Goal: Find specific page/section: Find specific page/section

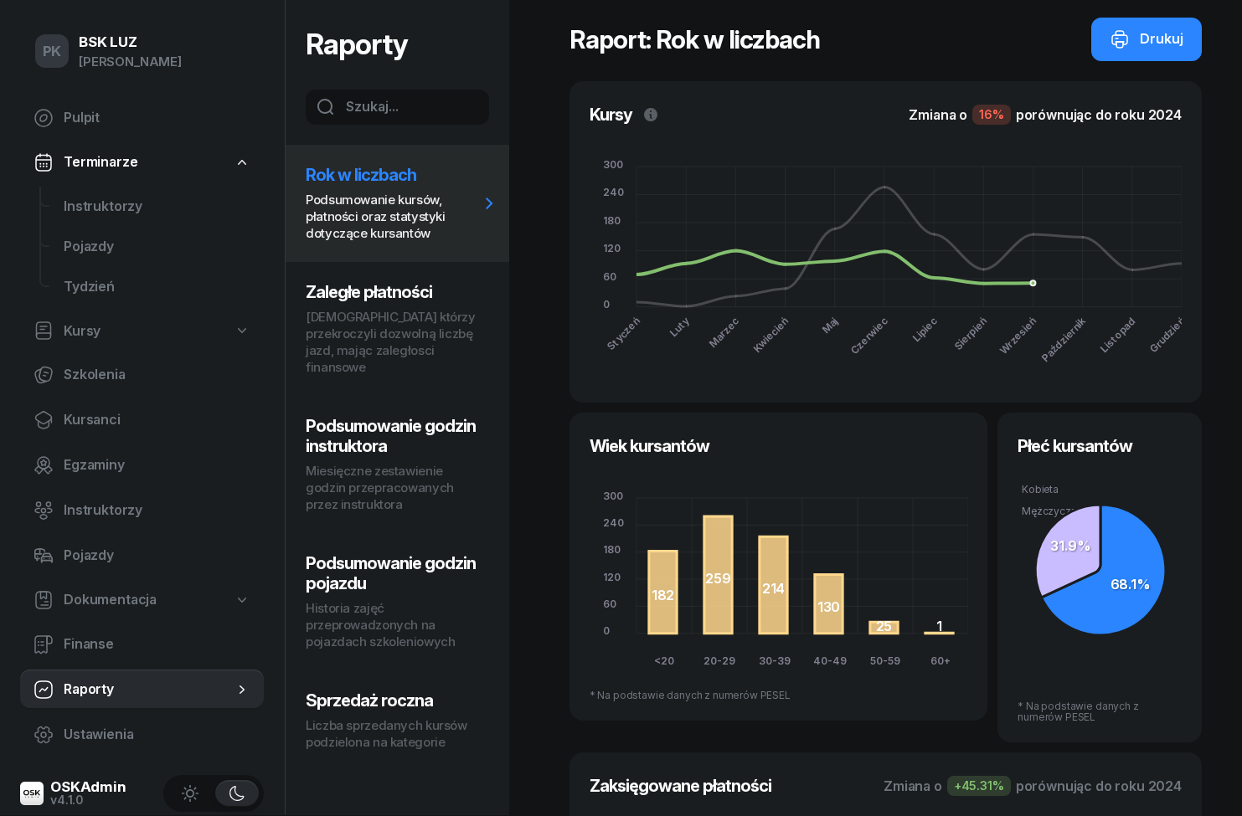
scroll to position [62, 0]
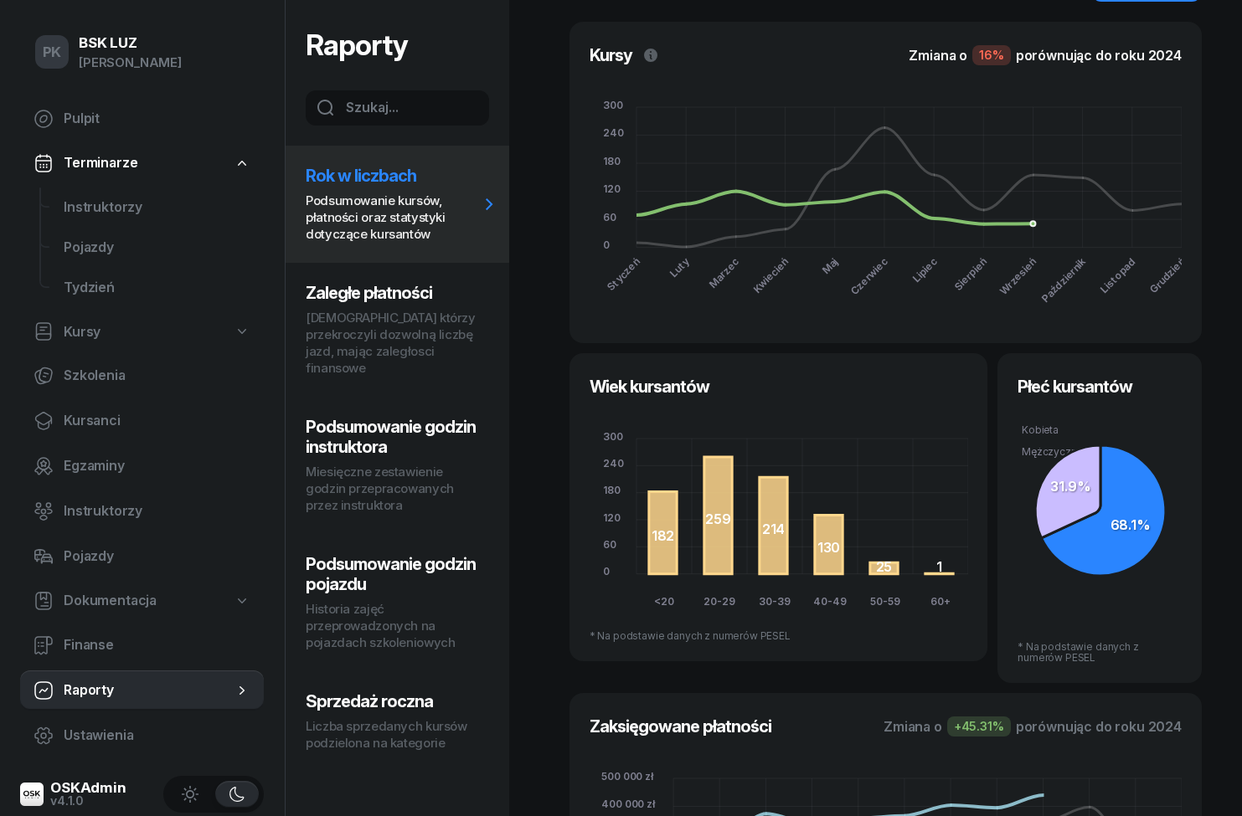
click at [69, 326] on span "Kursy" at bounding box center [82, 332] width 37 height 22
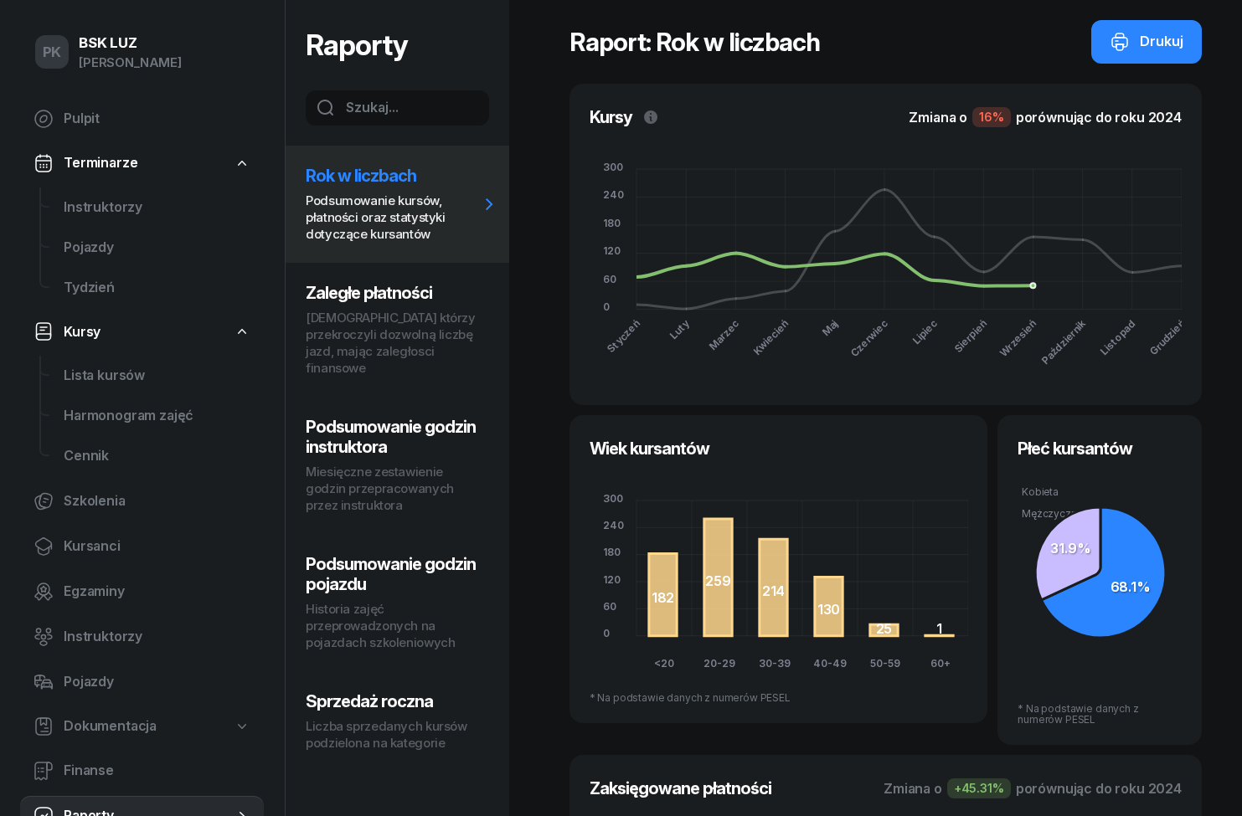
select select
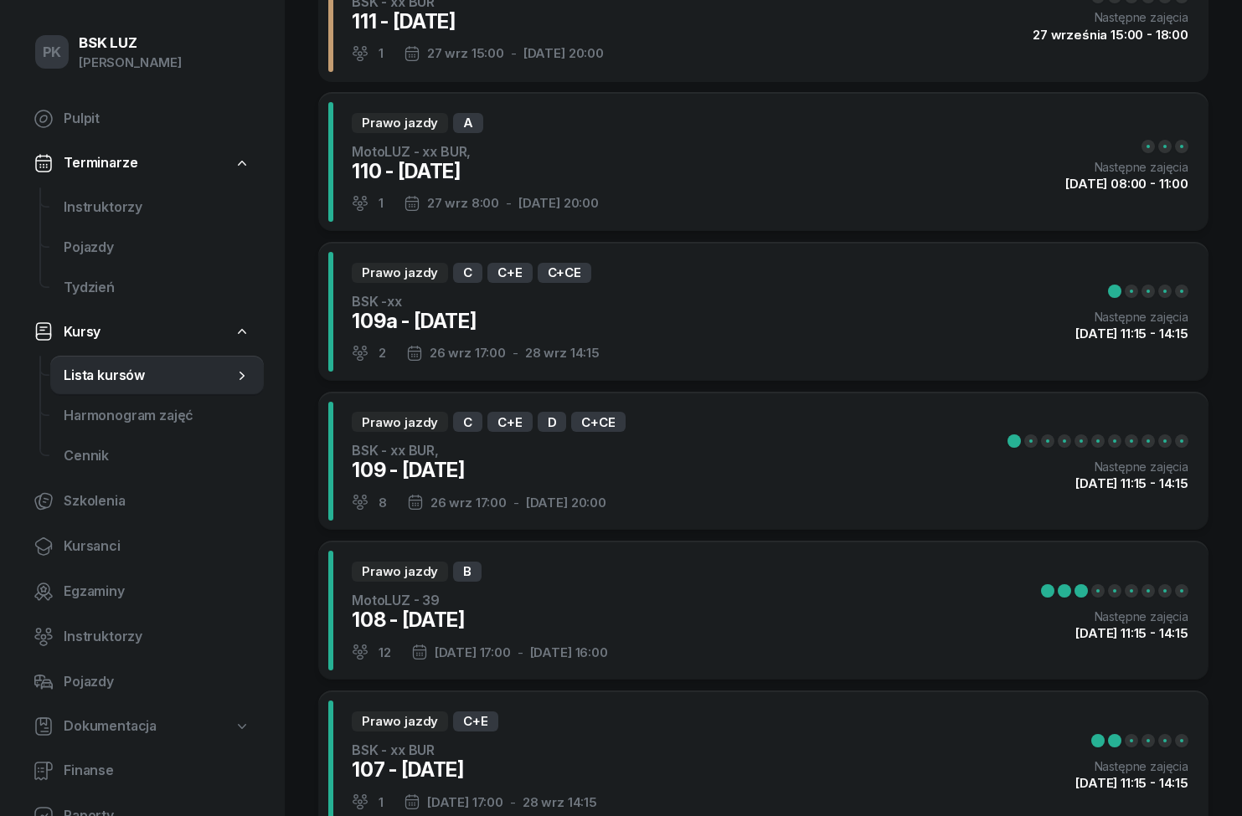
scroll to position [154, 0]
click at [880, 617] on div "Prawo jazdy B MotoLUZ - 39 108 - [DATE] 12 [DATE] 17:00 - [DATE] 16:00 Następne…" at bounding box center [763, 612] width 890 height 140
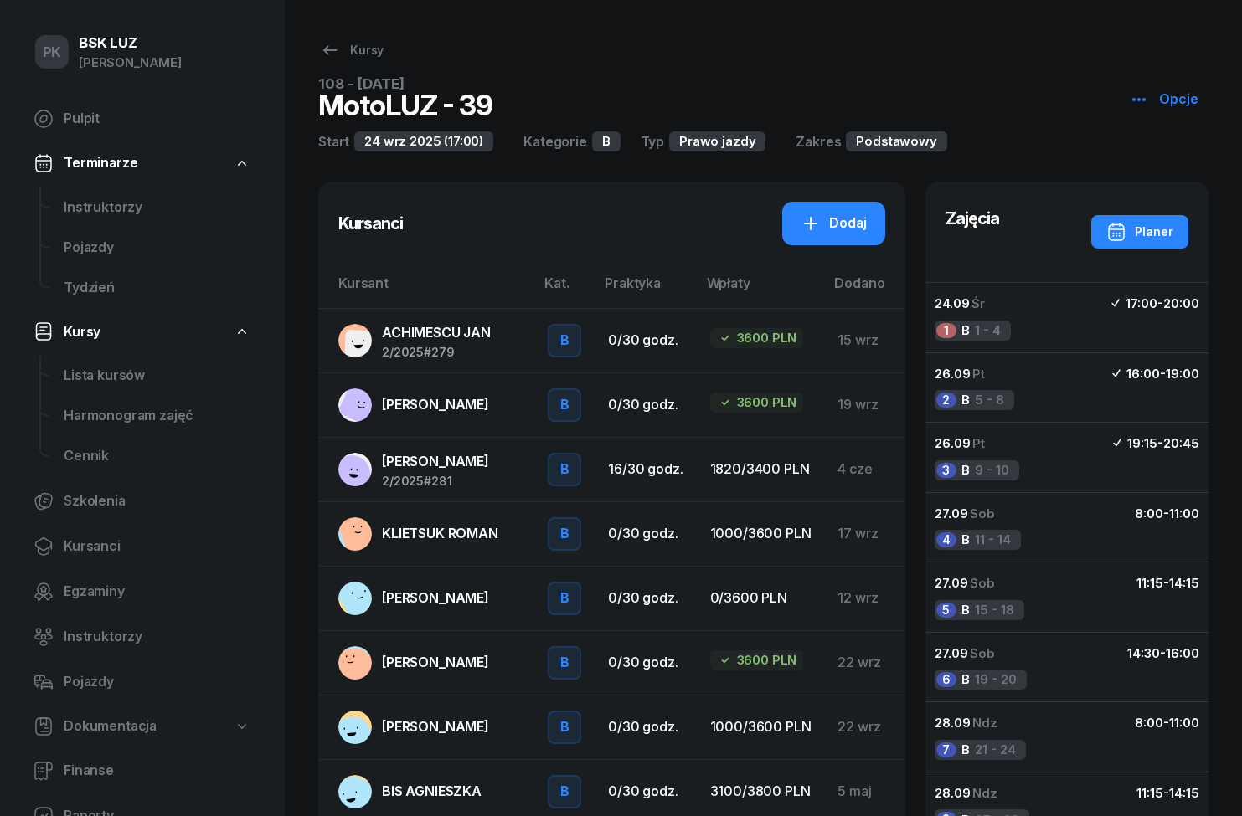
click at [93, 213] on span "Instruktorzy" at bounding box center [157, 208] width 187 height 22
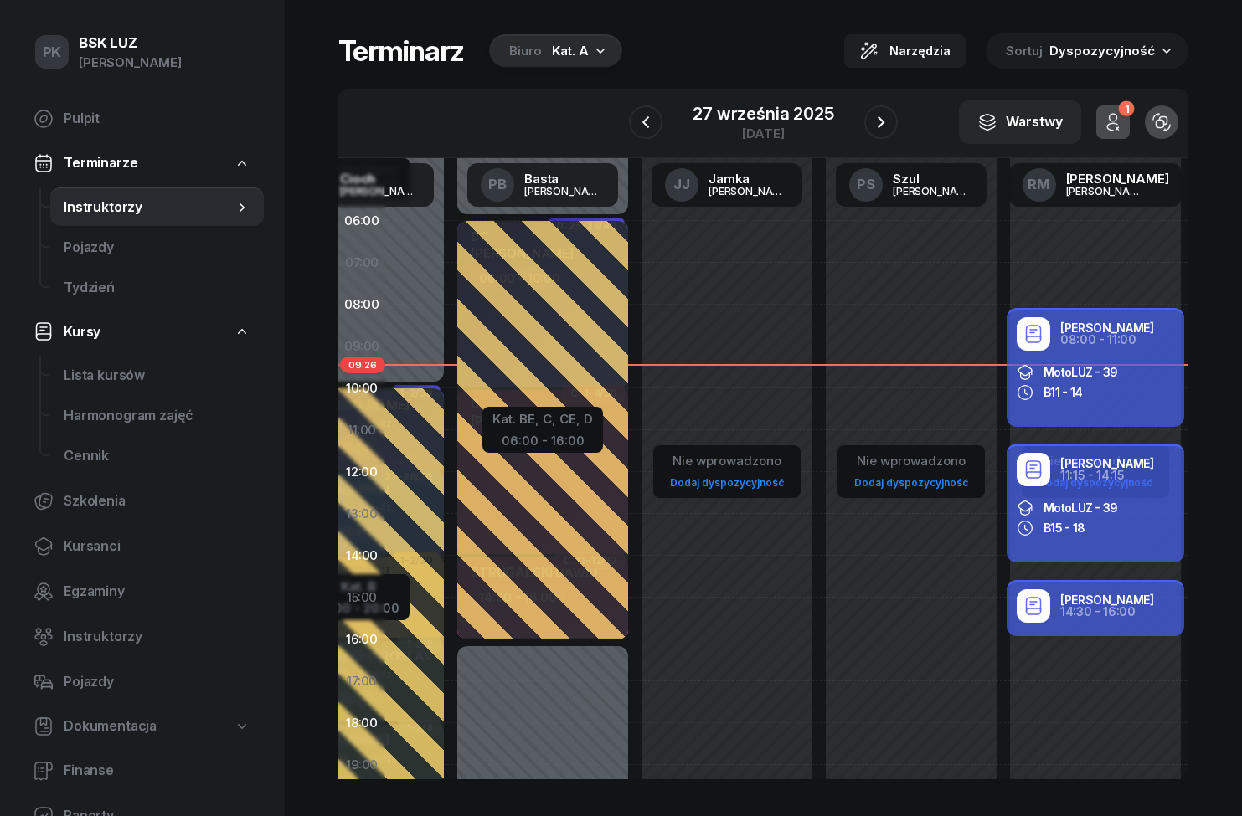
scroll to position [7, 0]
